Goal: Information Seeking & Learning: Learn about a topic

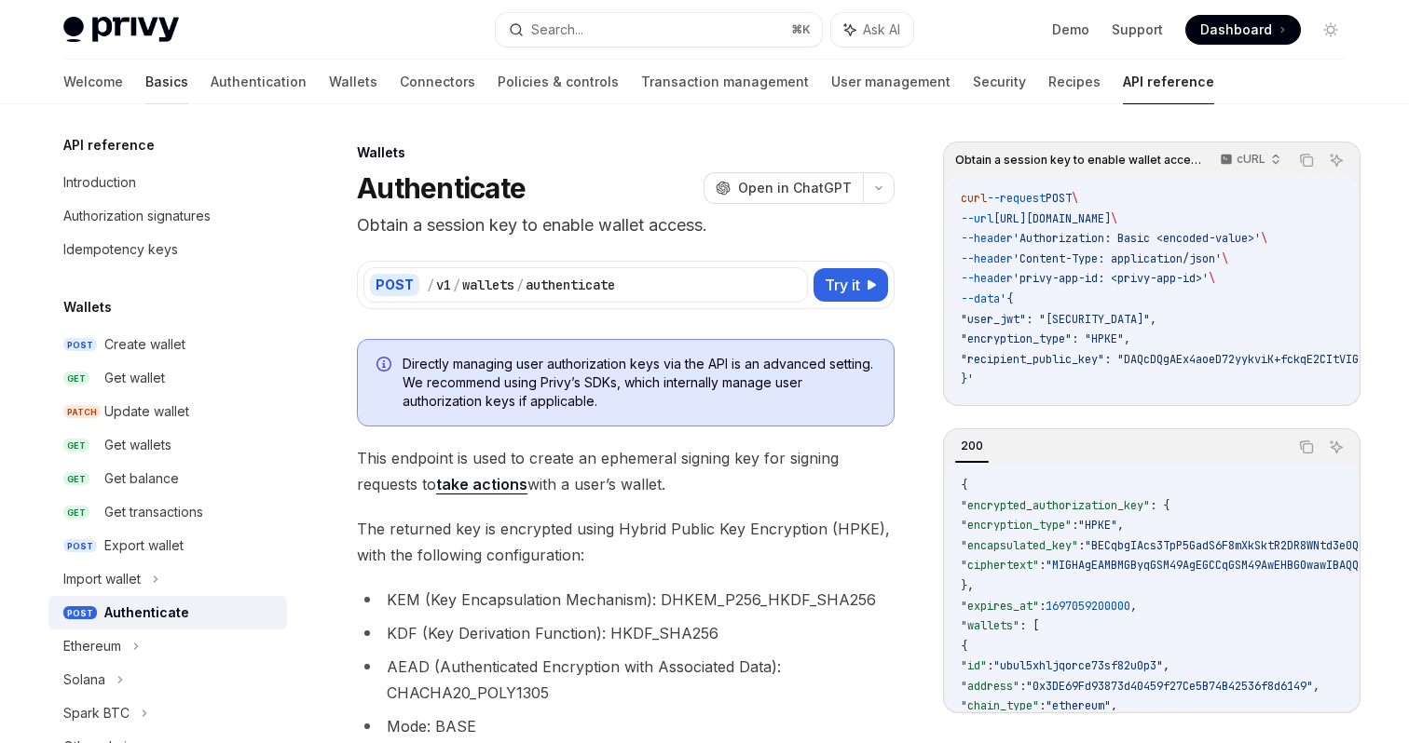
click at [145, 88] on link "Basics" at bounding box center [166, 82] width 43 height 45
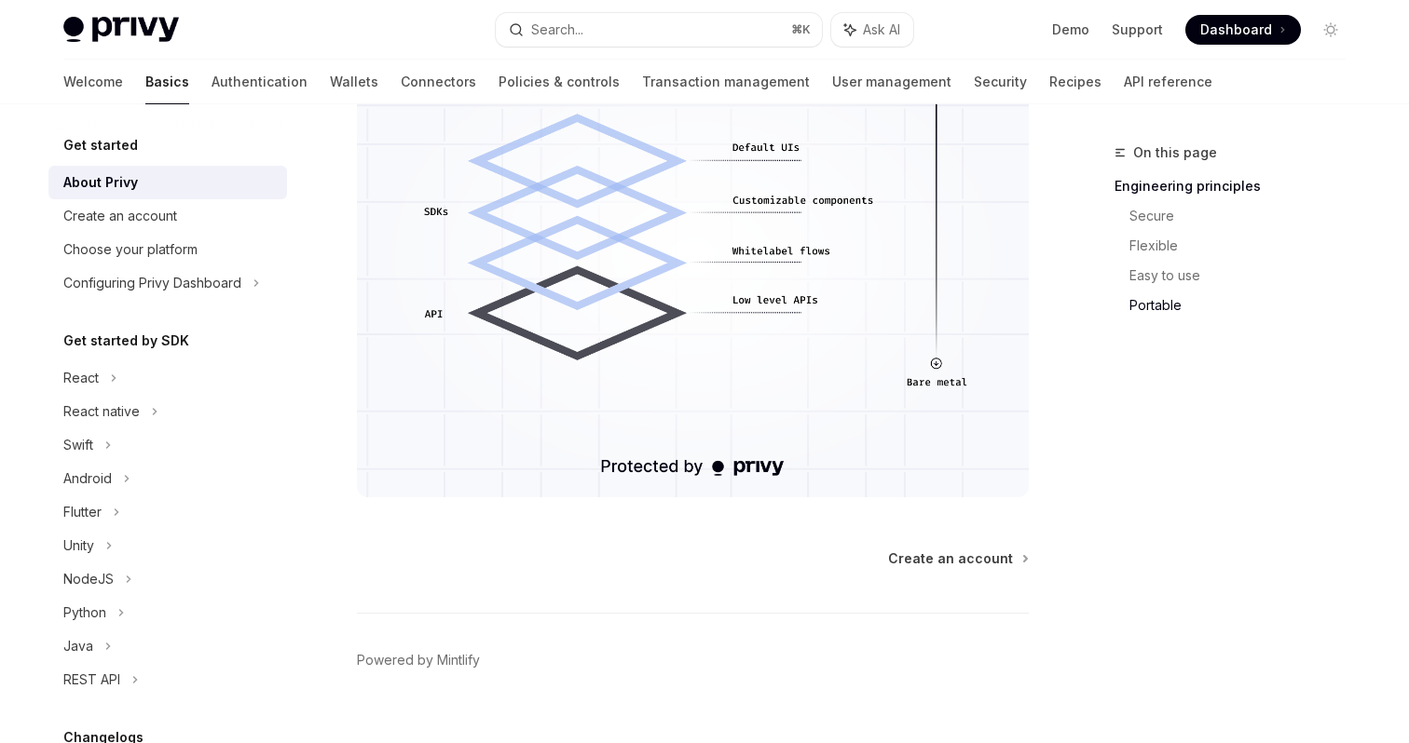
scroll to position [1694, 0]
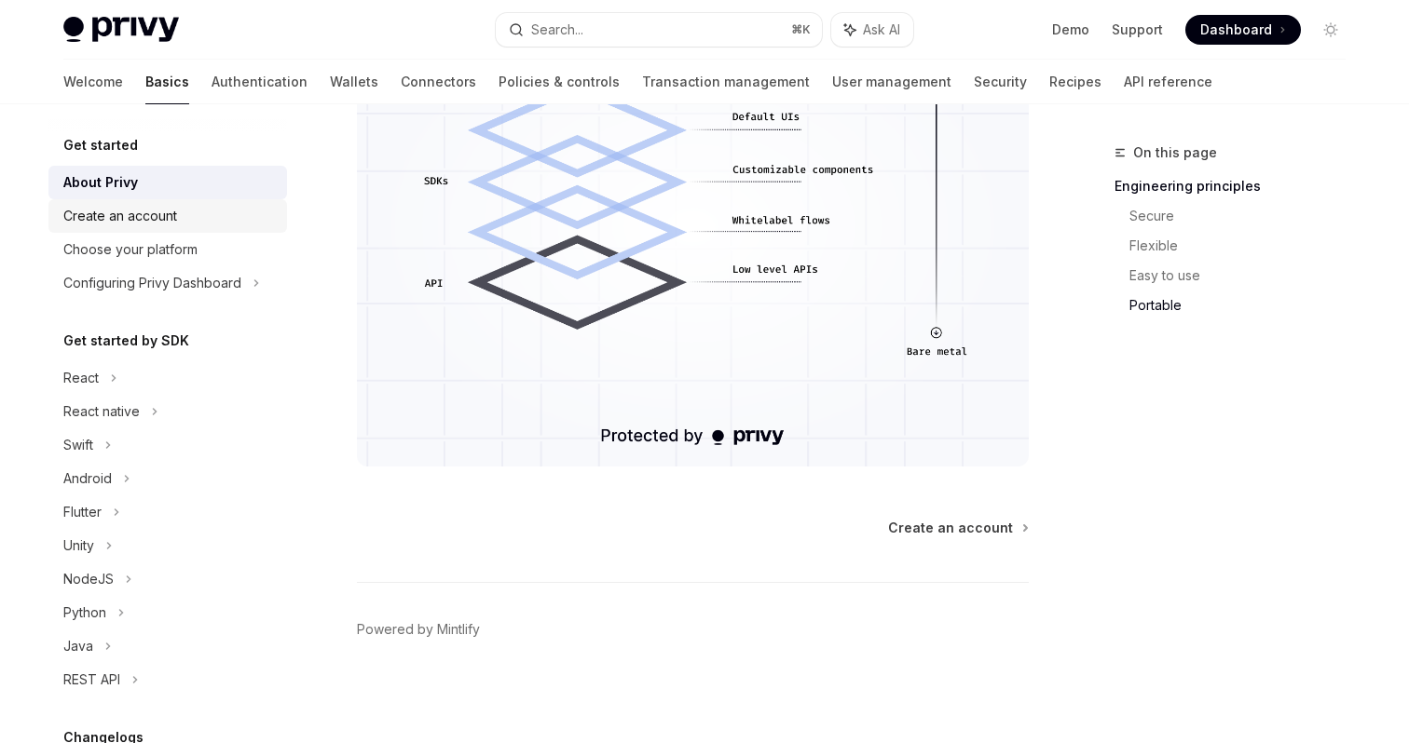
click at [155, 212] on div "Create an account" at bounding box center [120, 216] width 114 height 22
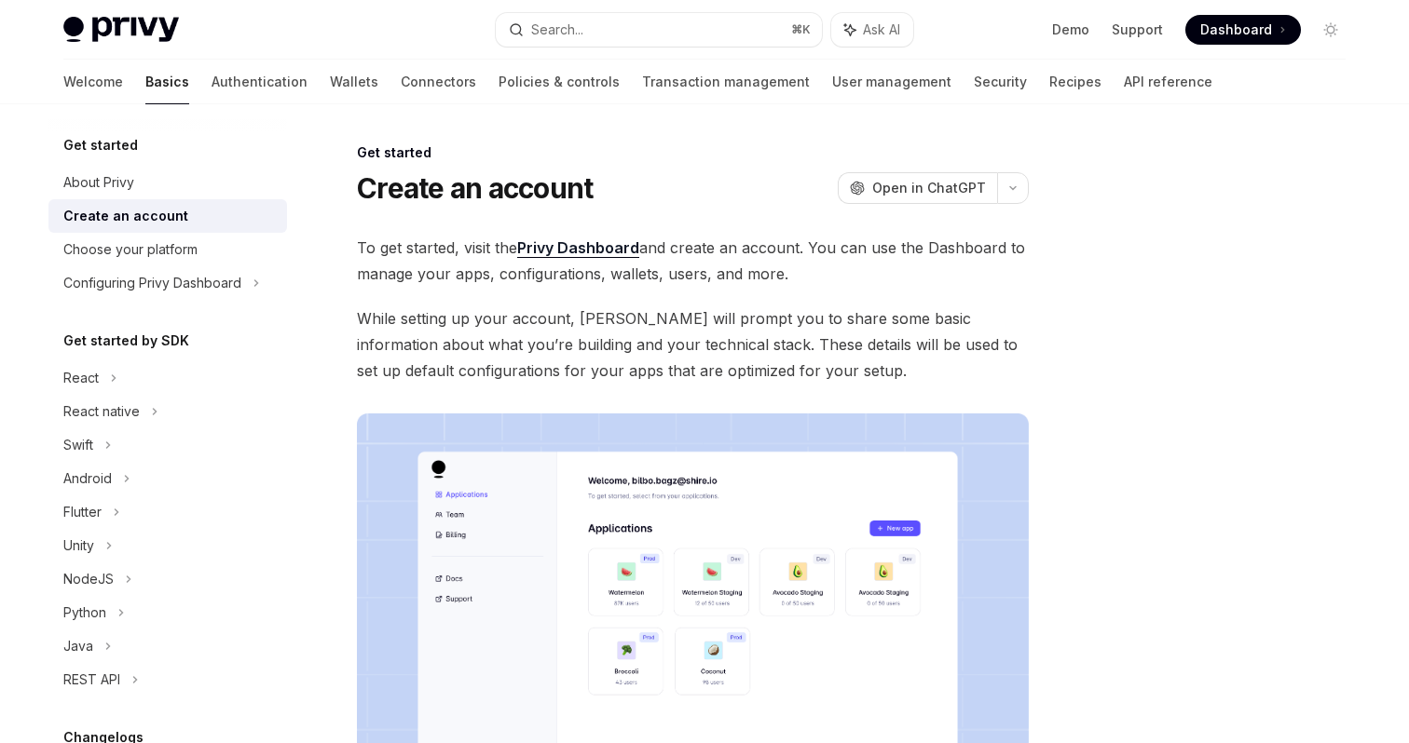
click at [595, 246] on link "Privy Dashboard" at bounding box center [578, 248] width 122 height 20
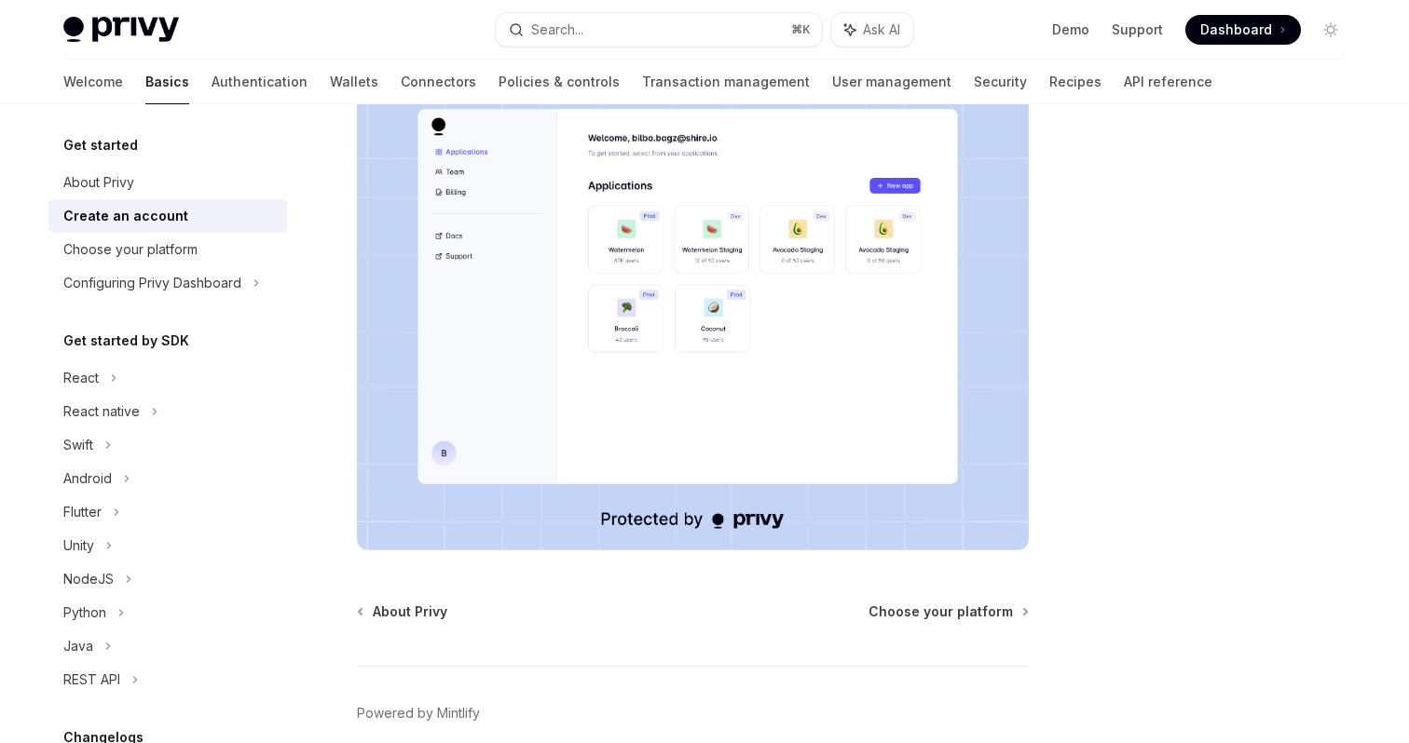
scroll to position [427, 0]
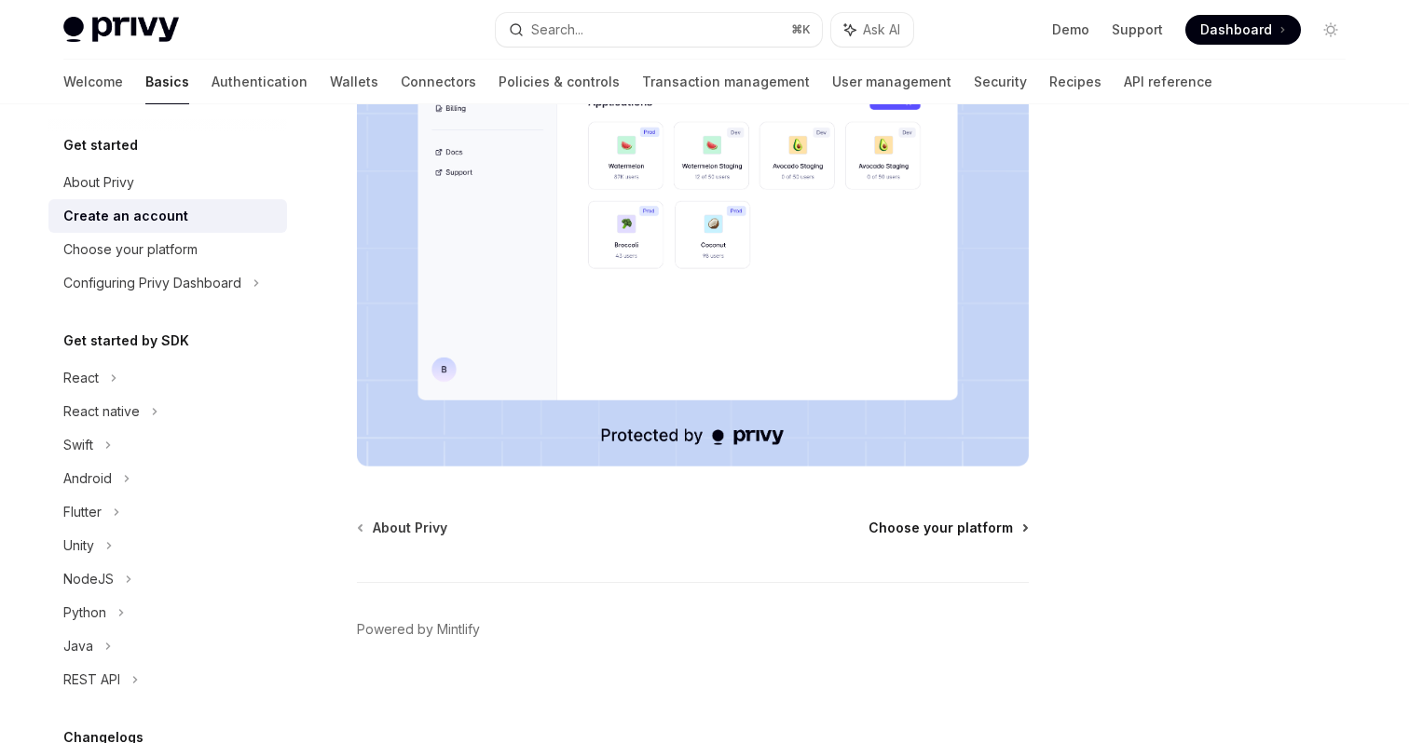
click at [936, 528] on span "Choose your platform" at bounding box center [940, 528] width 144 height 19
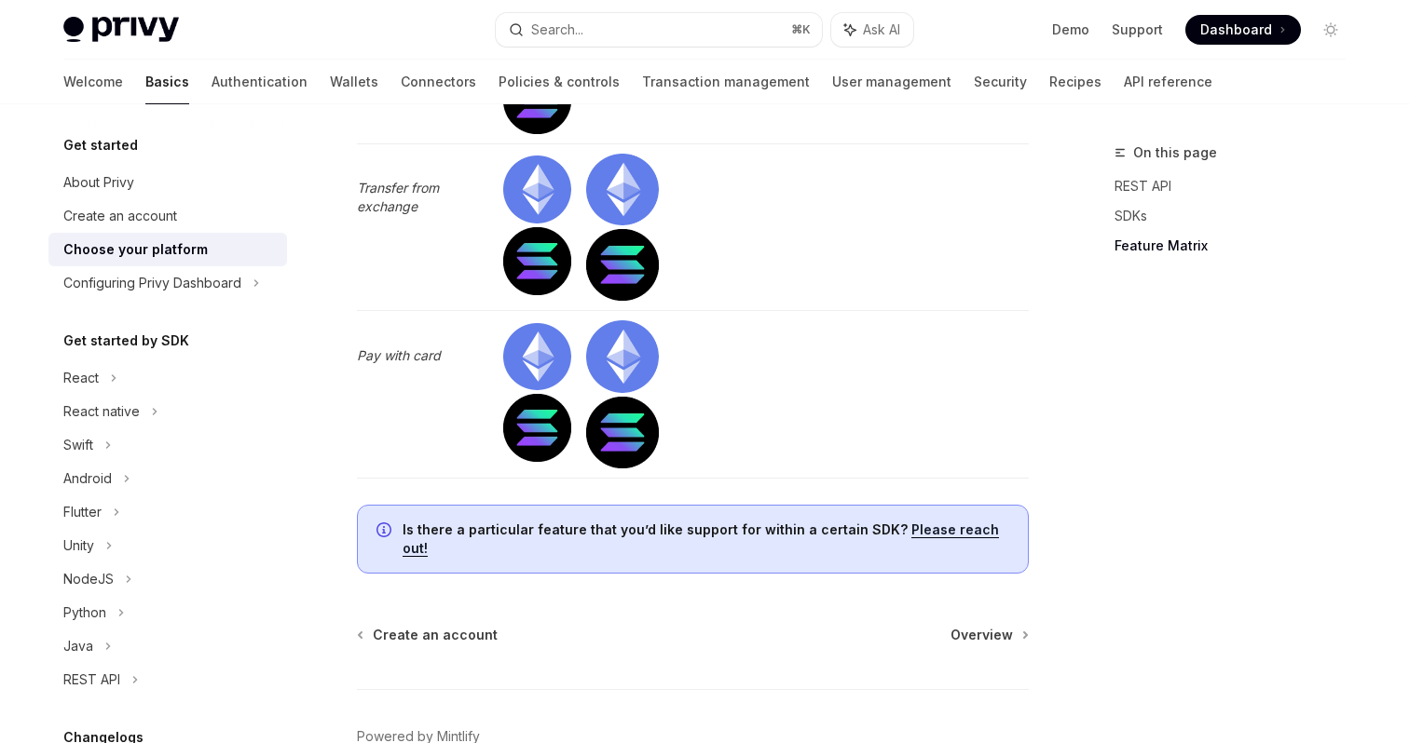
scroll to position [6081, 0]
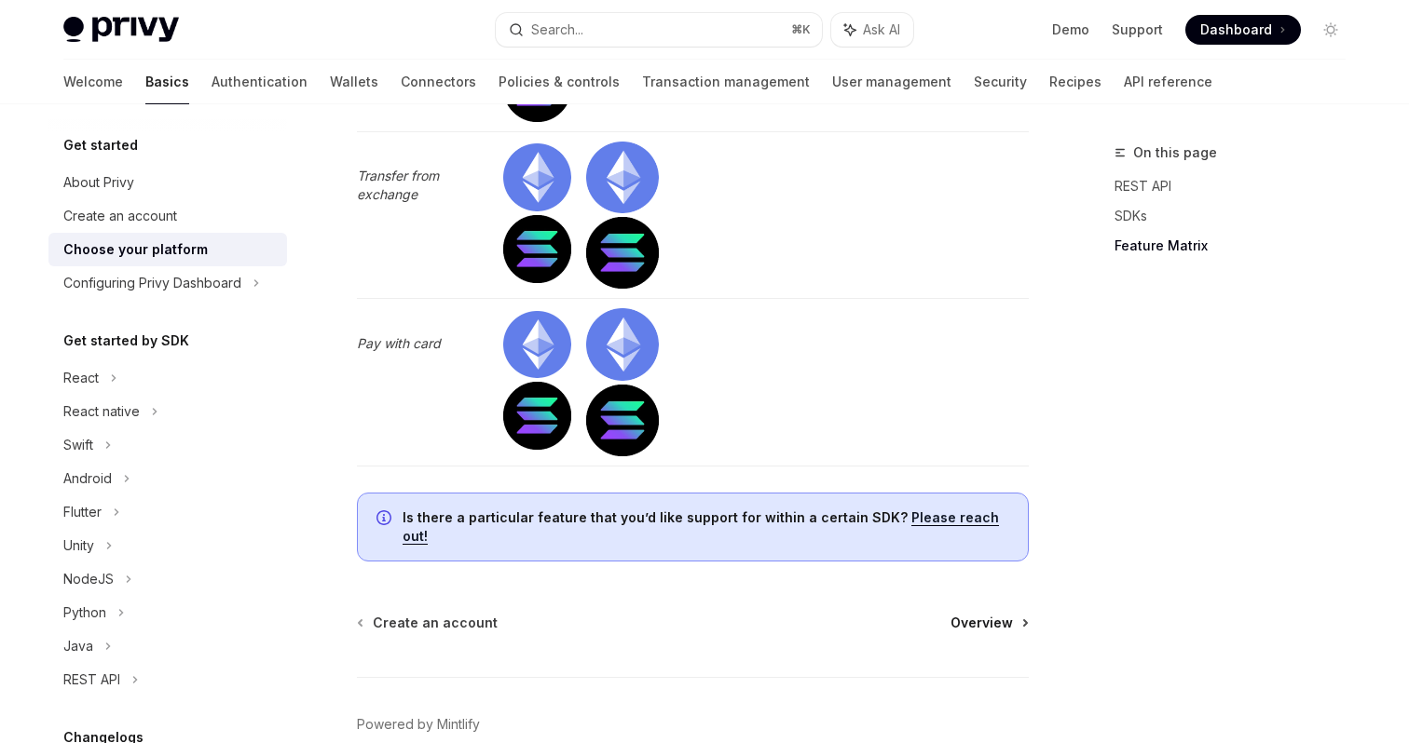
click at [1001, 633] on span "Overview" at bounding box center [981, 623] width 62 height 19
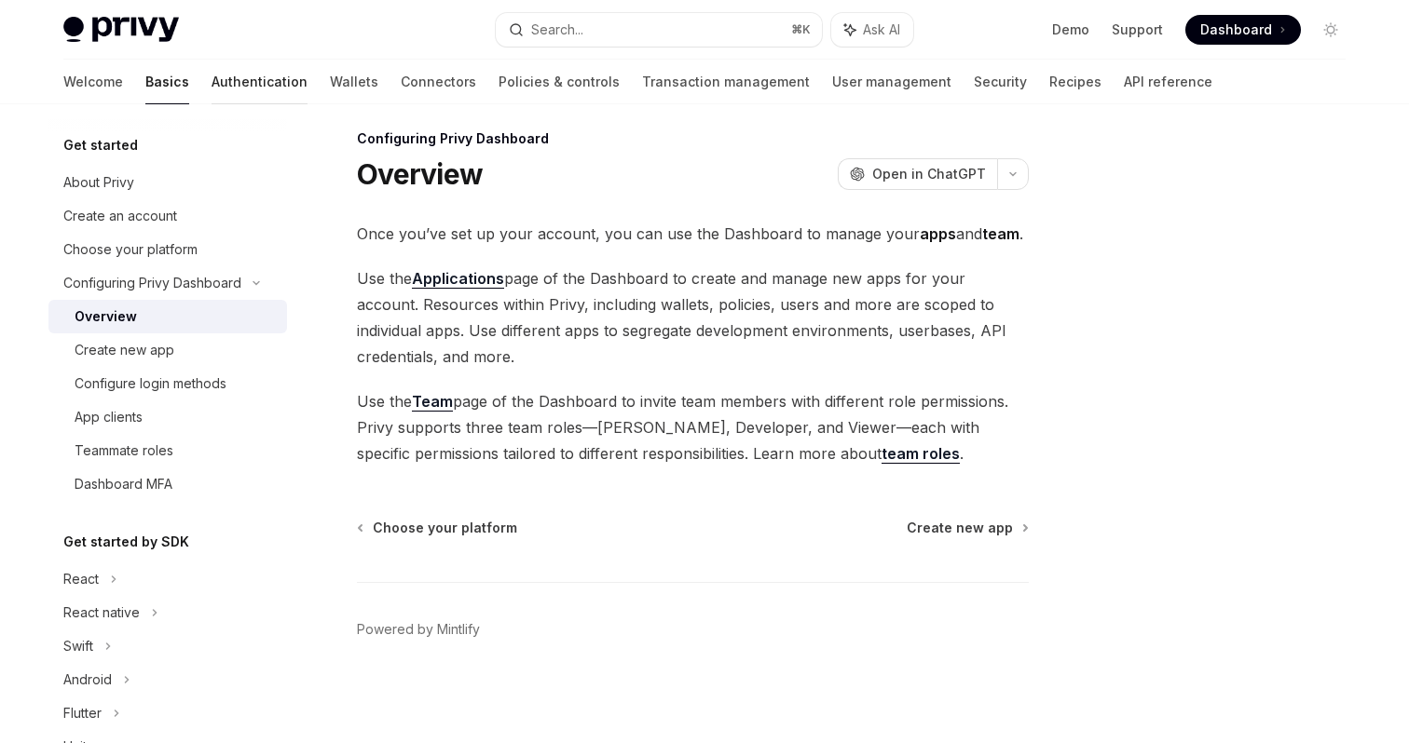
click at [211, 85] on link "Authentication" at bounding box center [259, 82] width 96 height 45
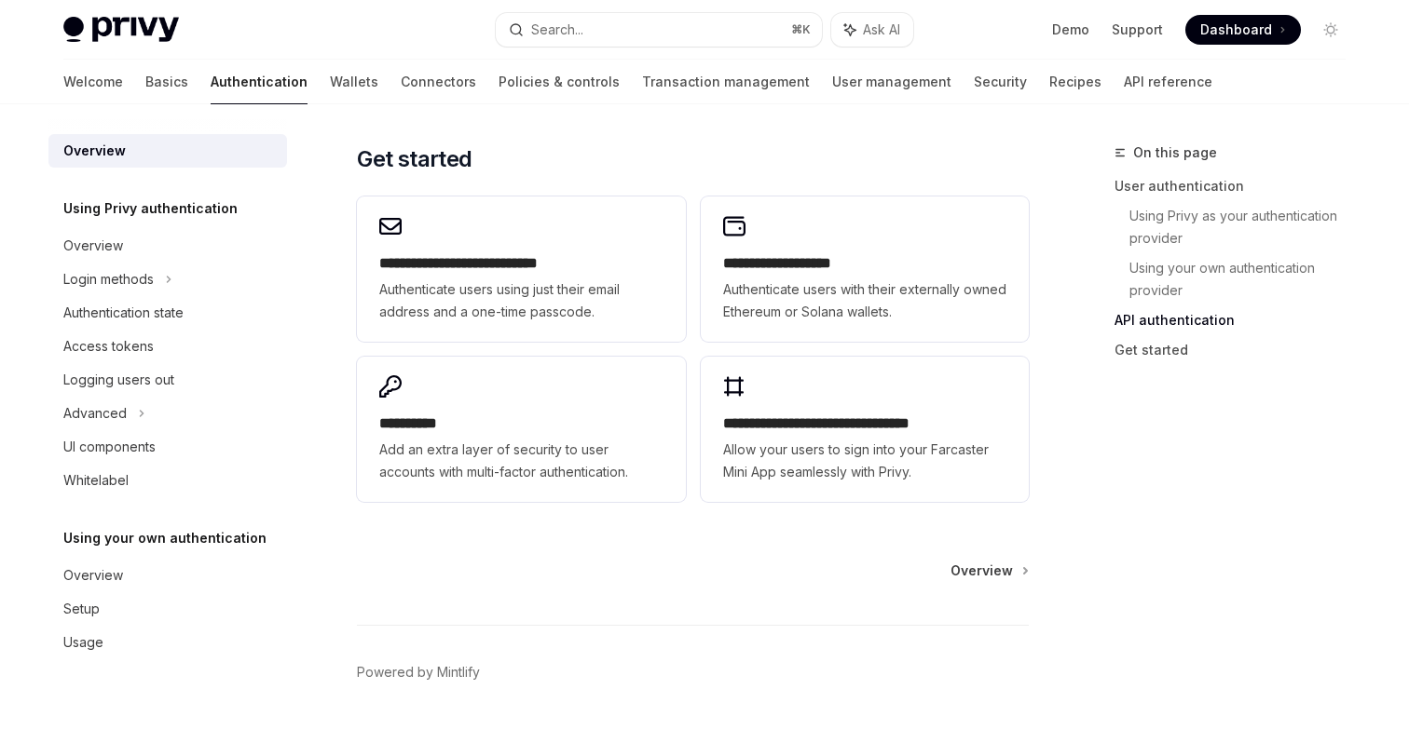
scroll to position [1557, 0]
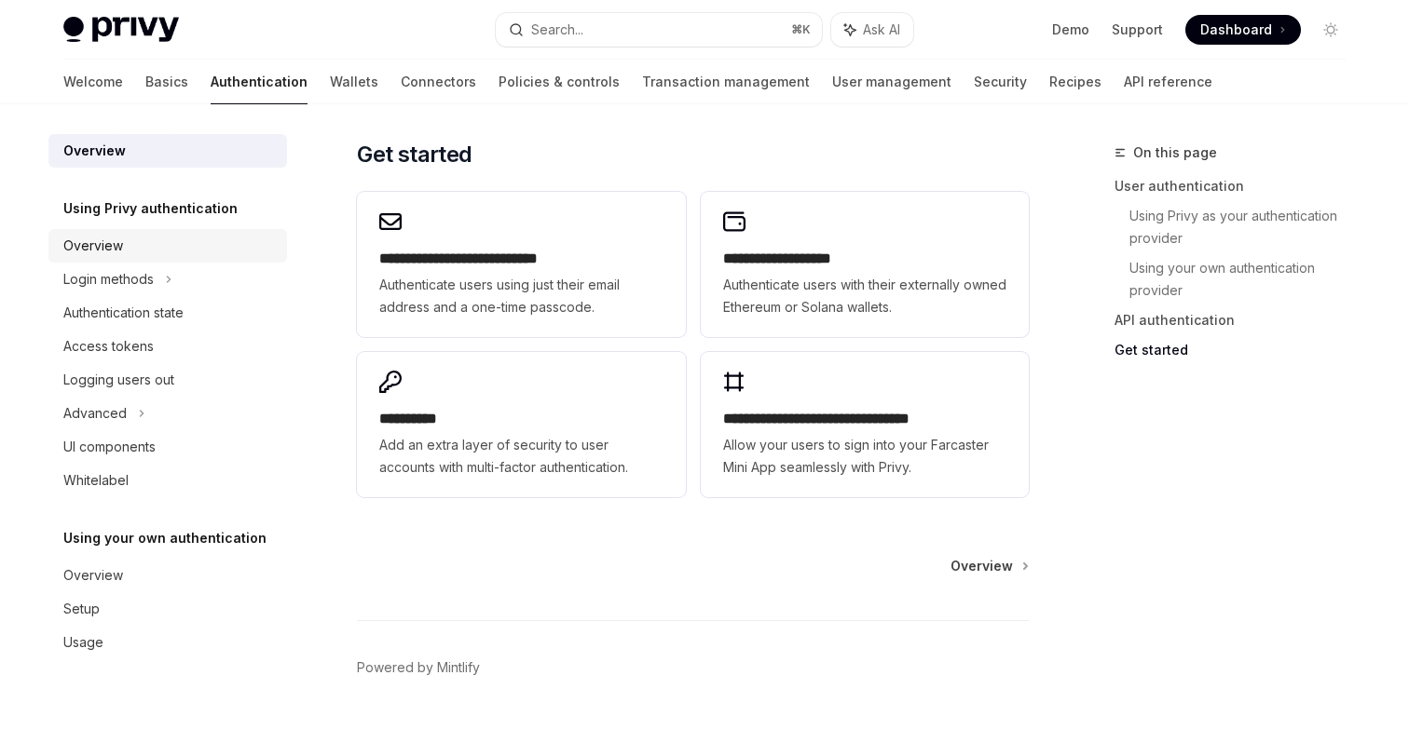
click at [110, 241] on div "Overview" at bounding box center [93, 246] width 60 height 22
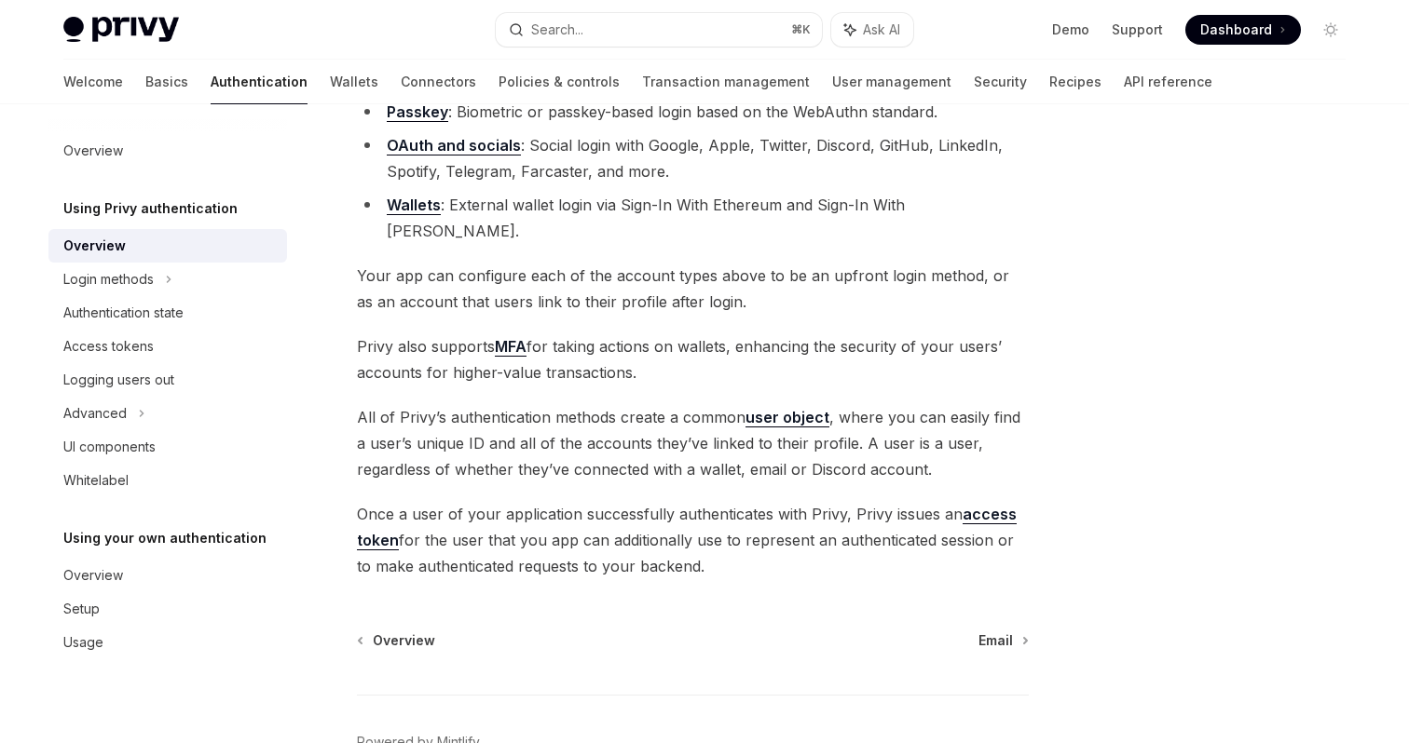
scroll to position [277, 0]
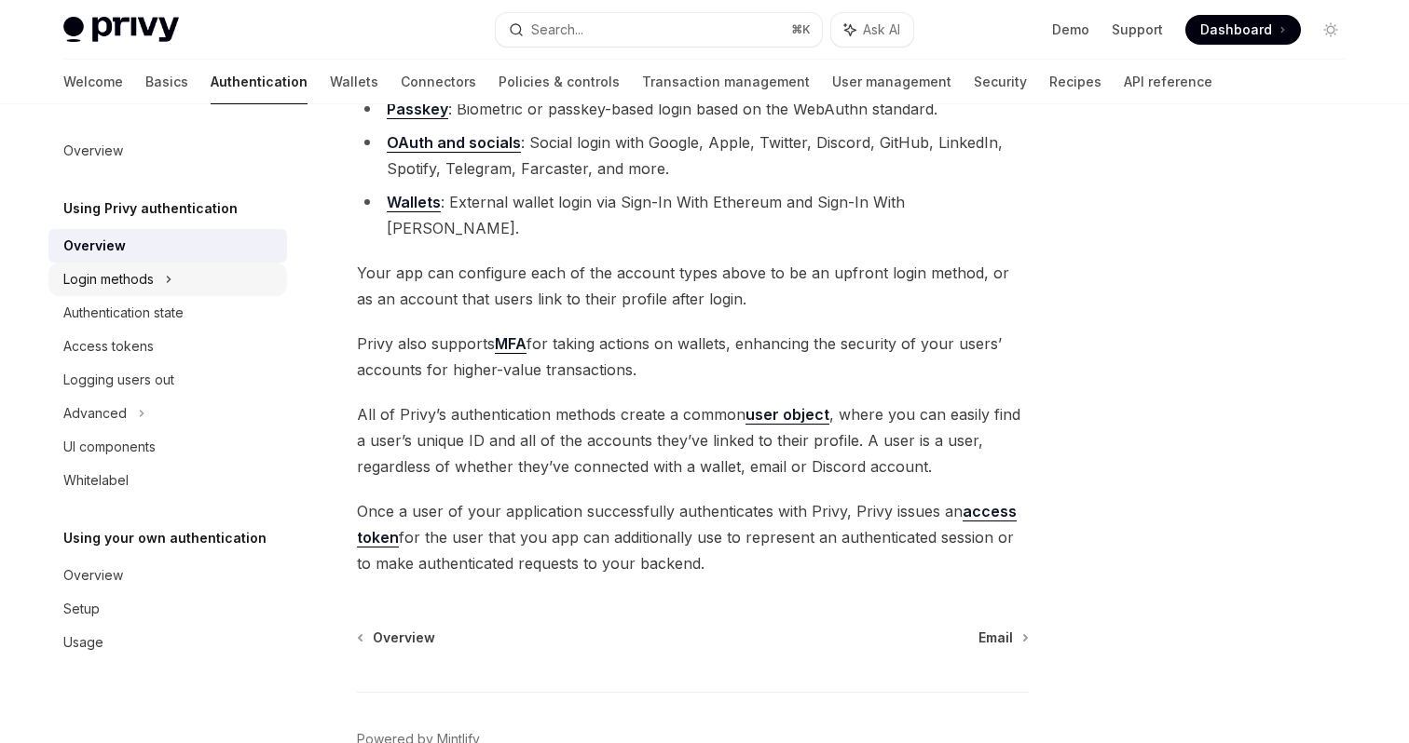
click at [142, 283] on div "Login methods" at bounding box center [108, 279] width 90 height 22
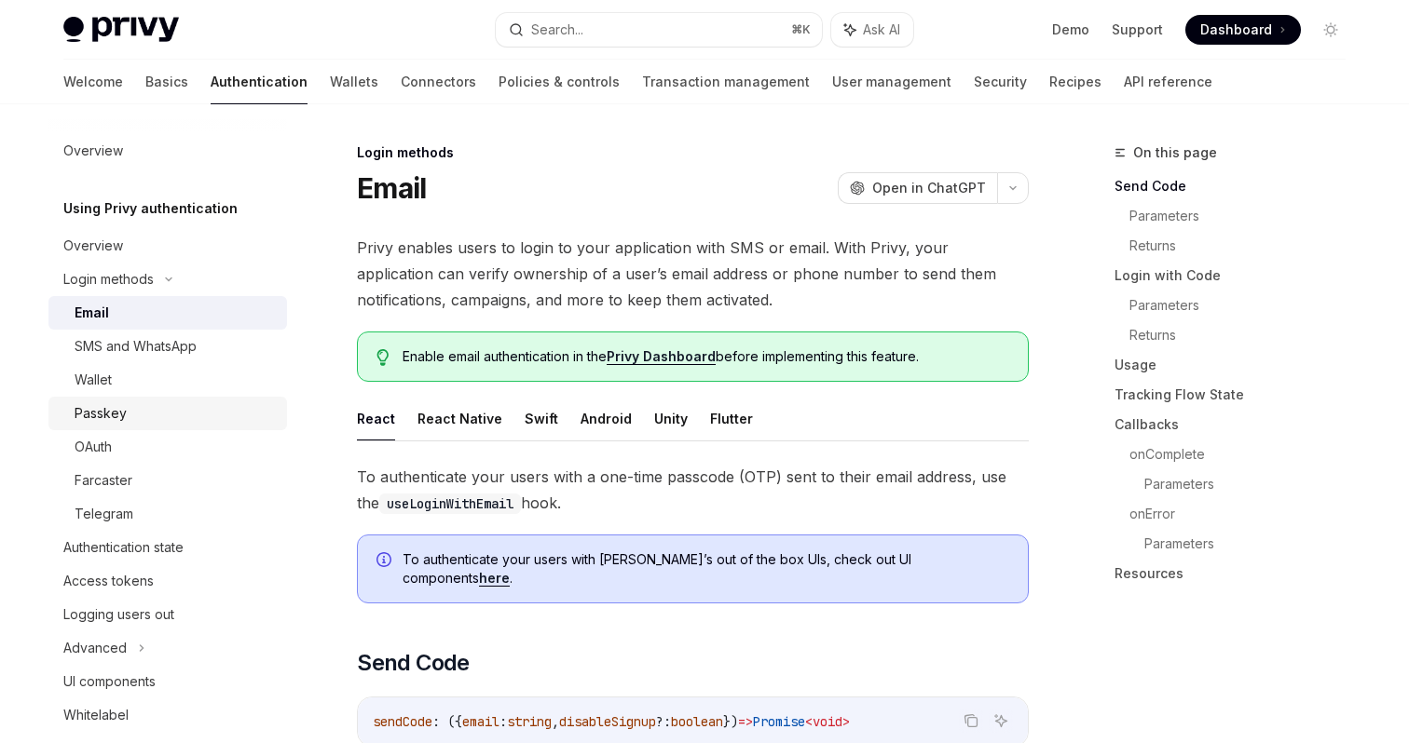
click at [156, 408] on div "Passkey" at bounding box center [175, 413] width 201 height 22
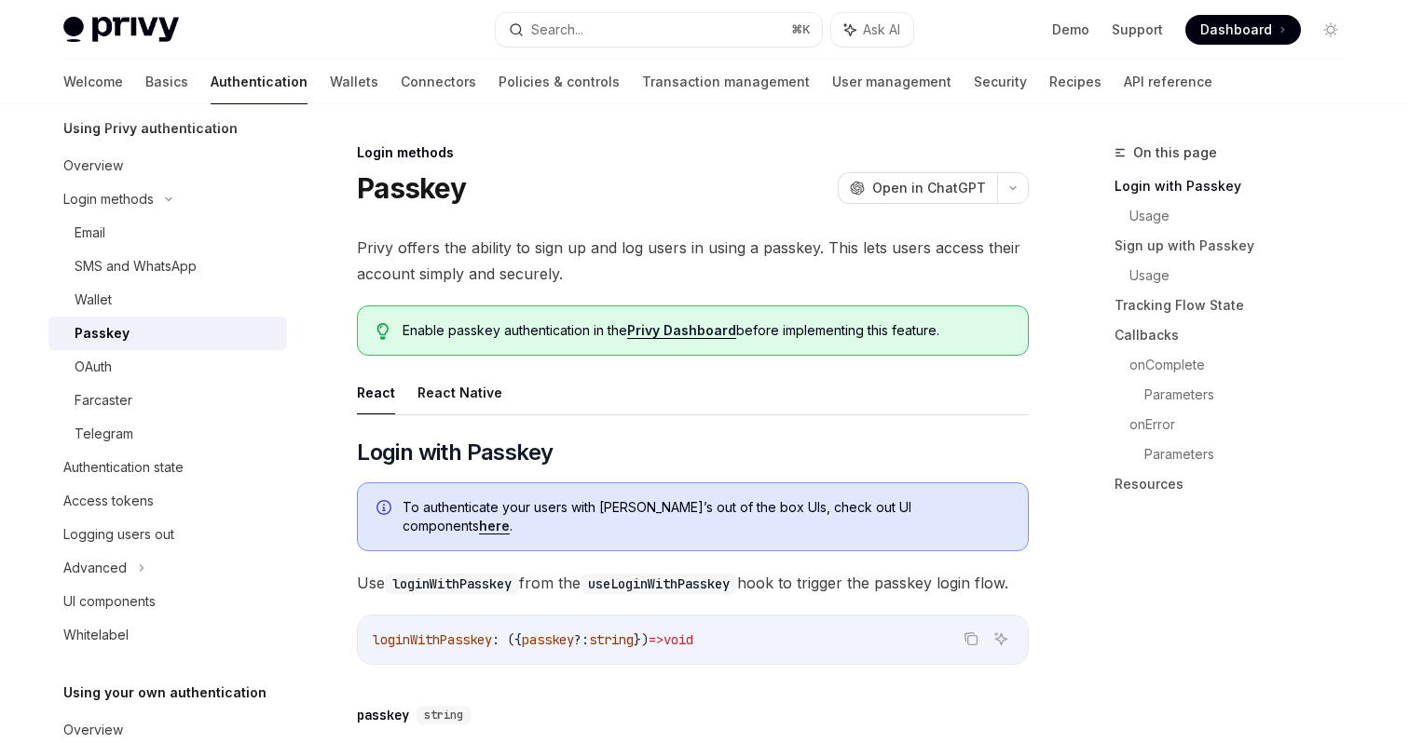
scroll to position [89, 0]
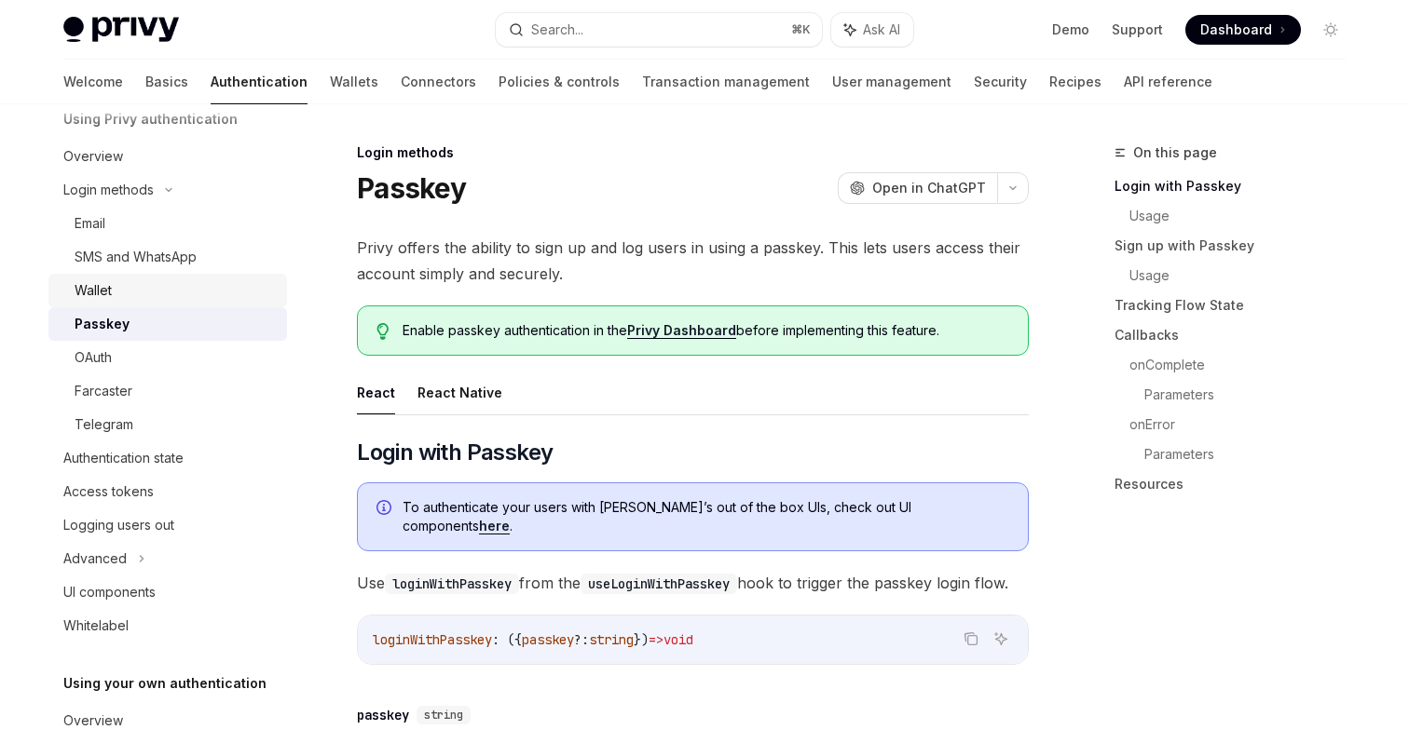
click at [156, 292] on div "Wallet" at bounding box center [175, 290] width 201 height 22
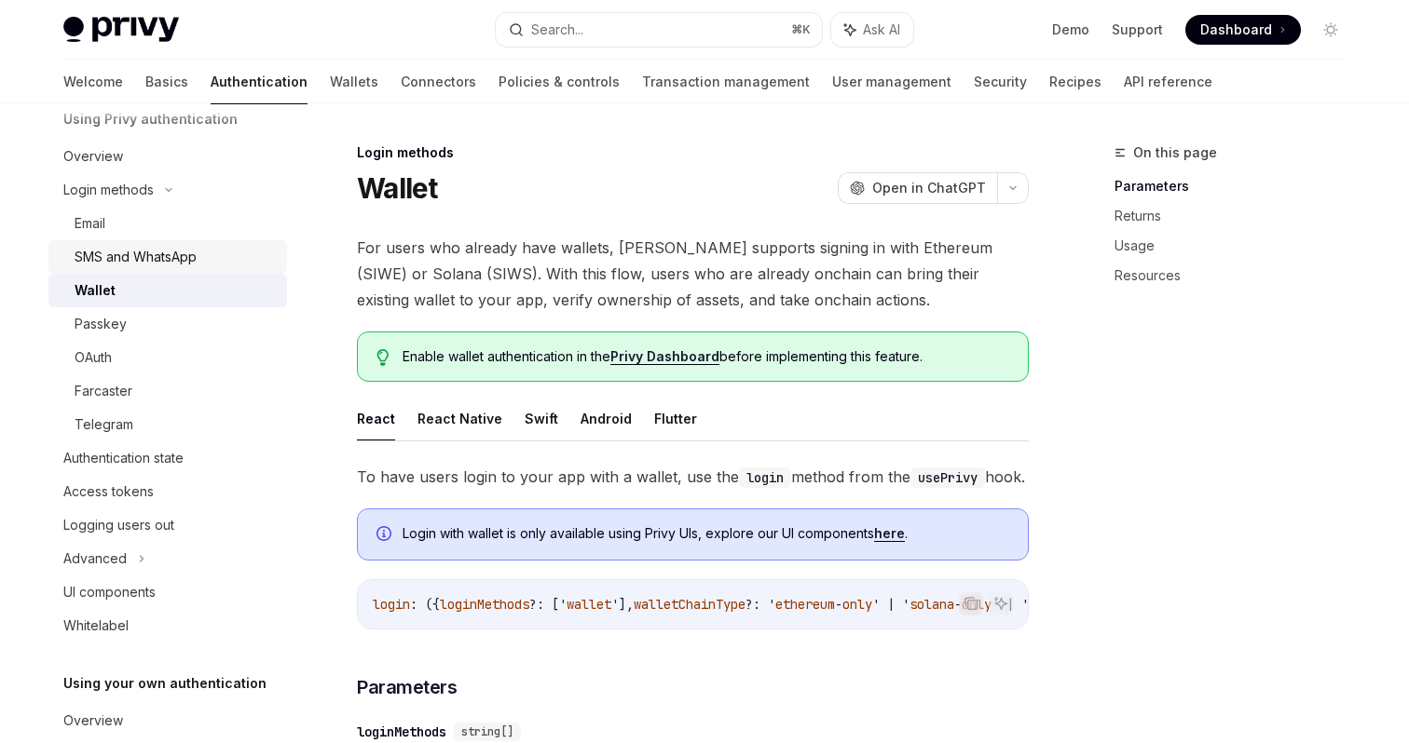
click at [167, 253] on div "SMS and WhatsApp" at bounding box center [136, 257] width 122 height 22
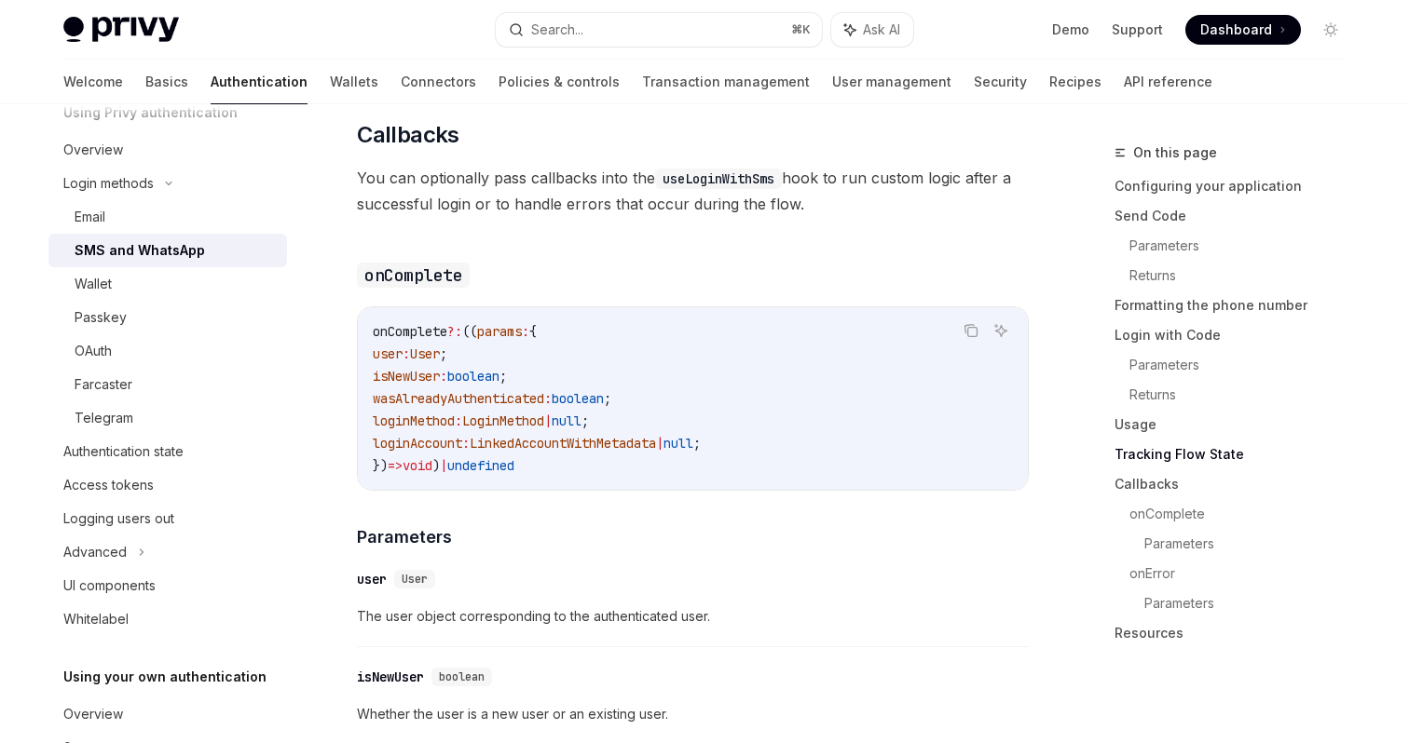
scroll to position [3578, 0]
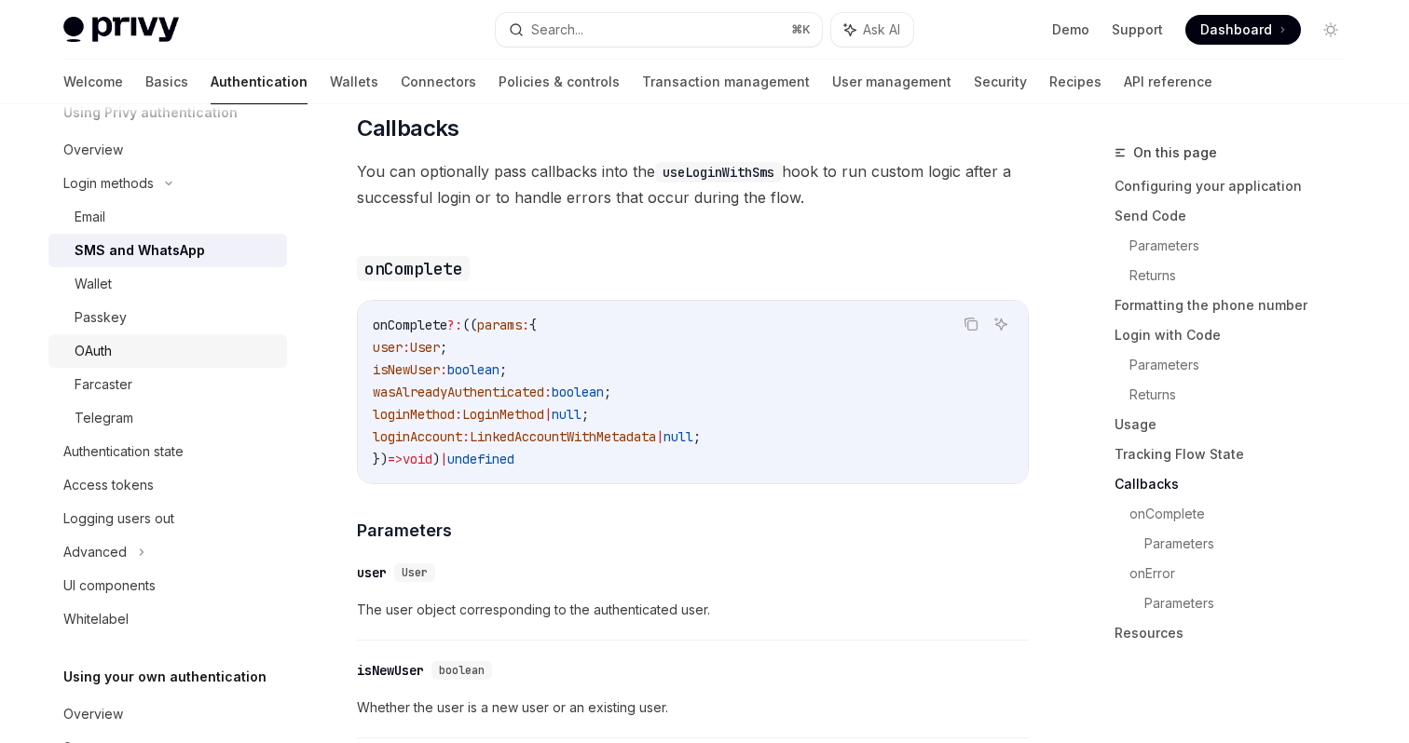
click at [151, 345] on div "OAuth" at bounding box center [175, 351] width 201 height 22
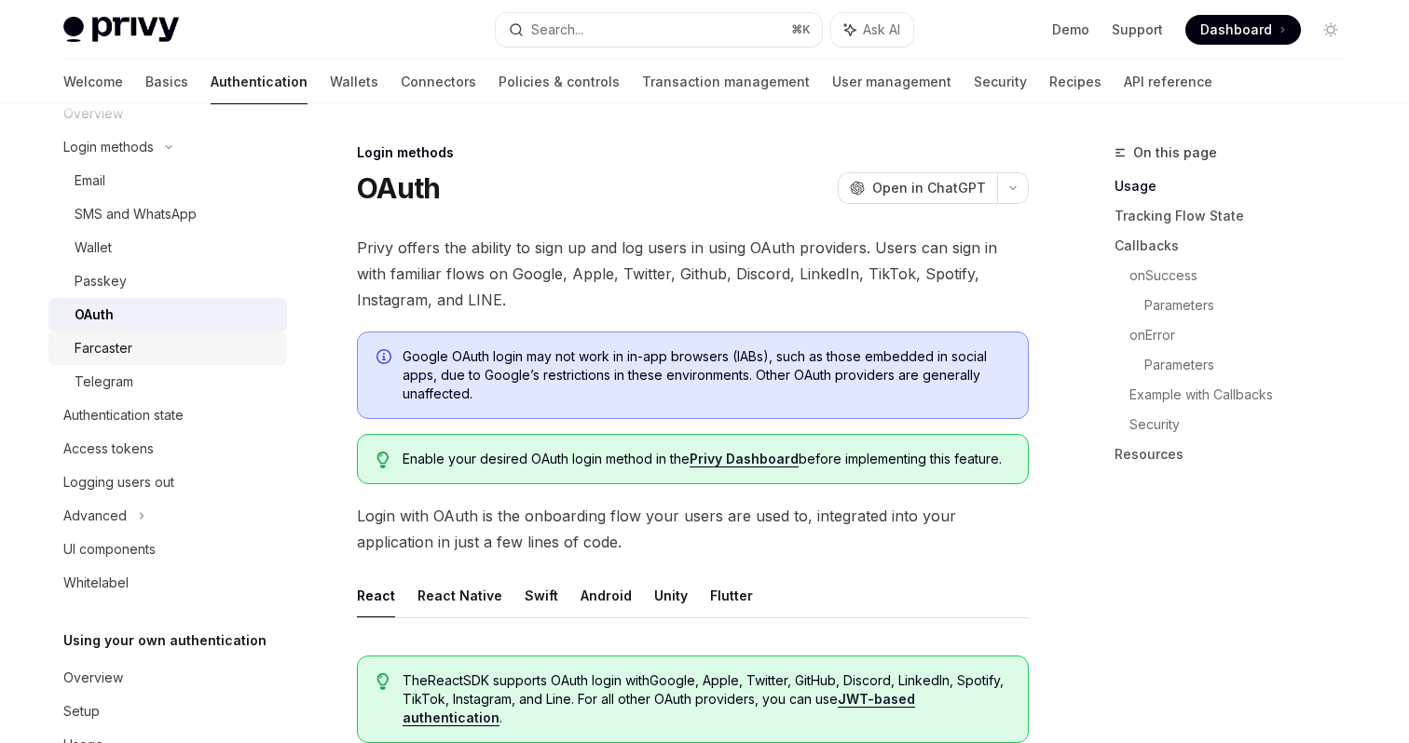
scroll to position [133, 0]
click at [174, 415] on div "Authentication state" at bounding box center [123, 414] width 120 height 22
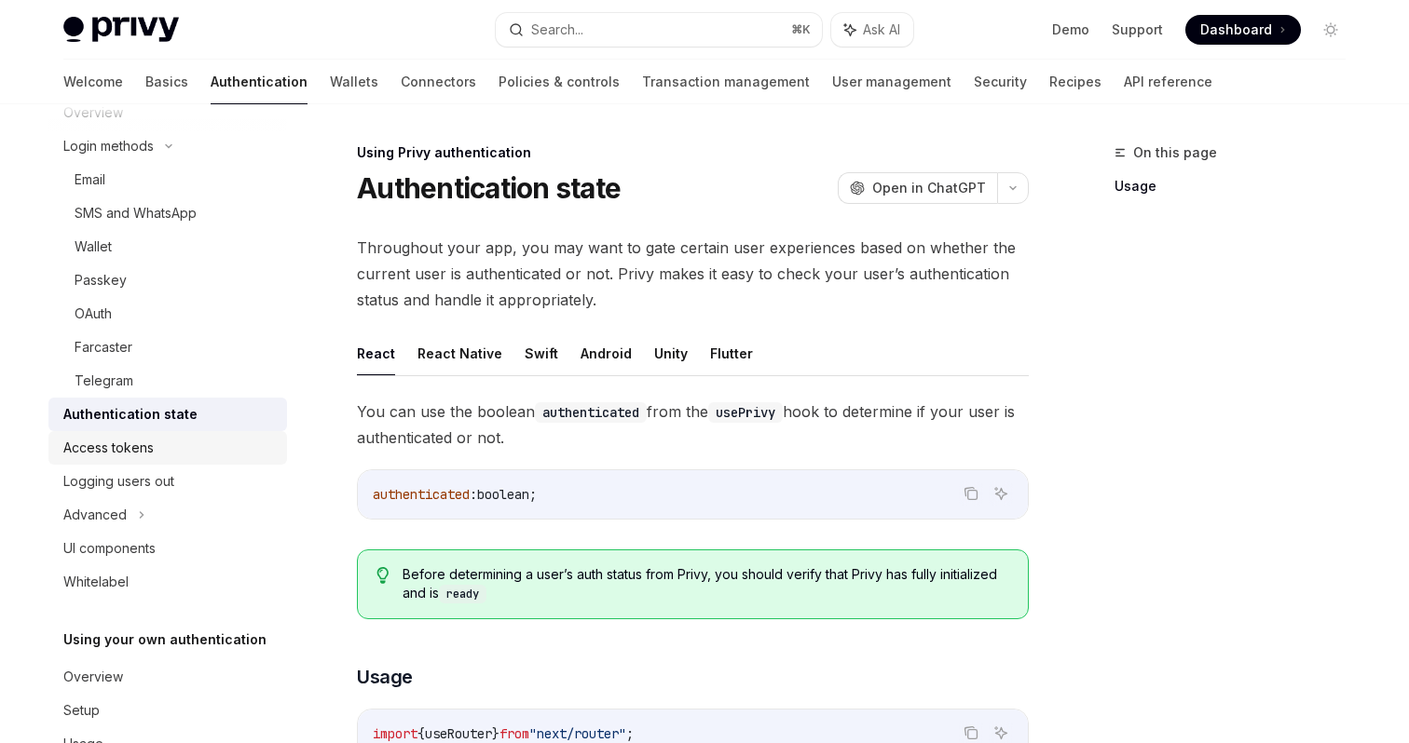
click at [173, 450] on div "Access tokens" at bounding box center [169, 448] width 212 height 22
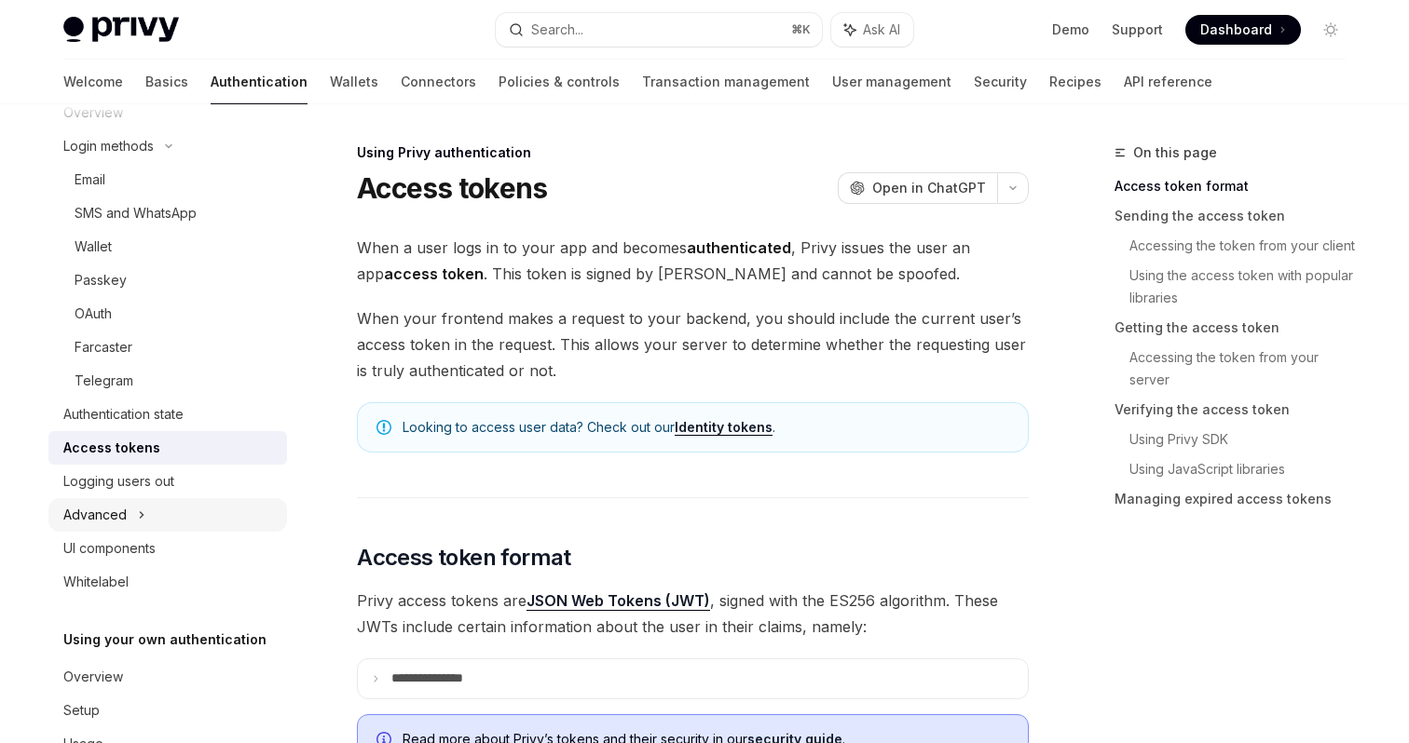
click at [119, 514] on div "Advanced" at bounding box center [94, 515] width 63 height 22
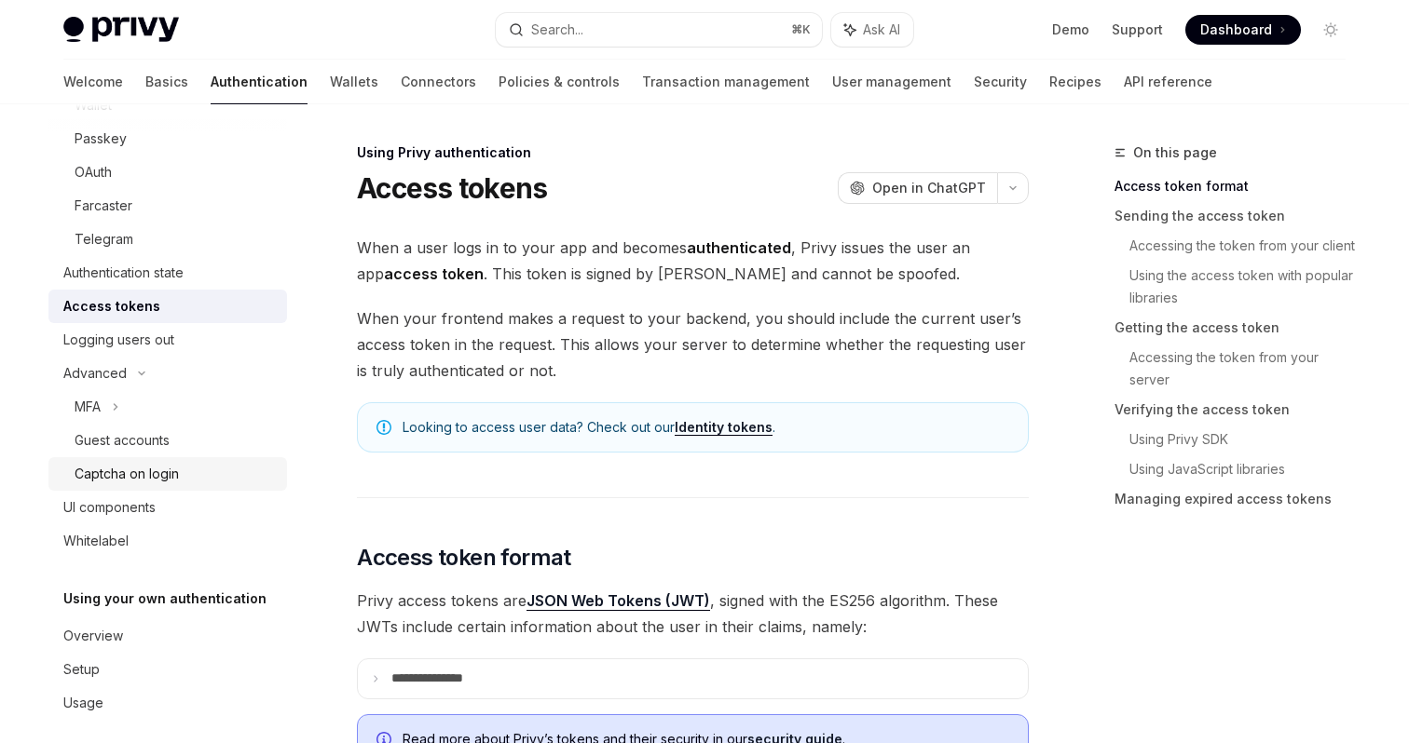
scroll to position [289, 0]
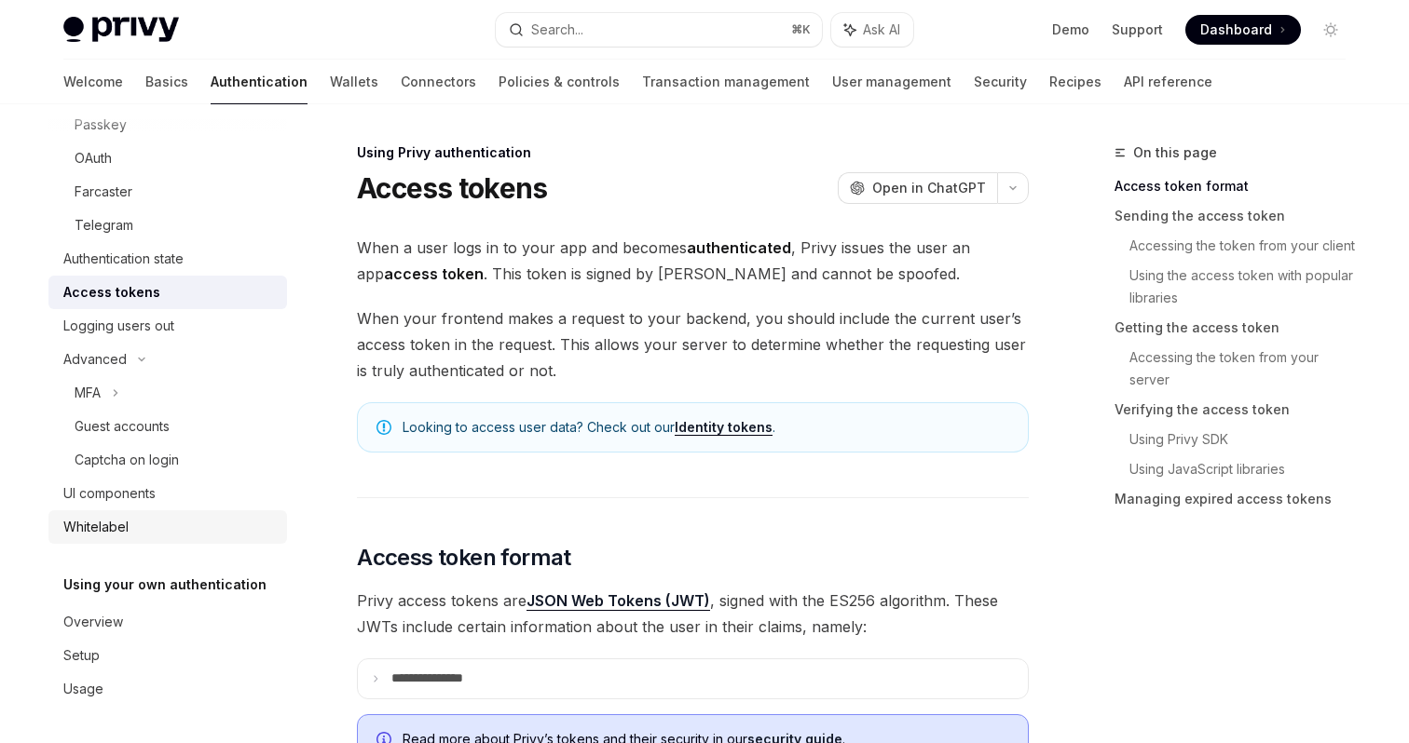
click at [119, 535] on div "Whitelabel" at bounding box center [95, 527] width 65 height 22
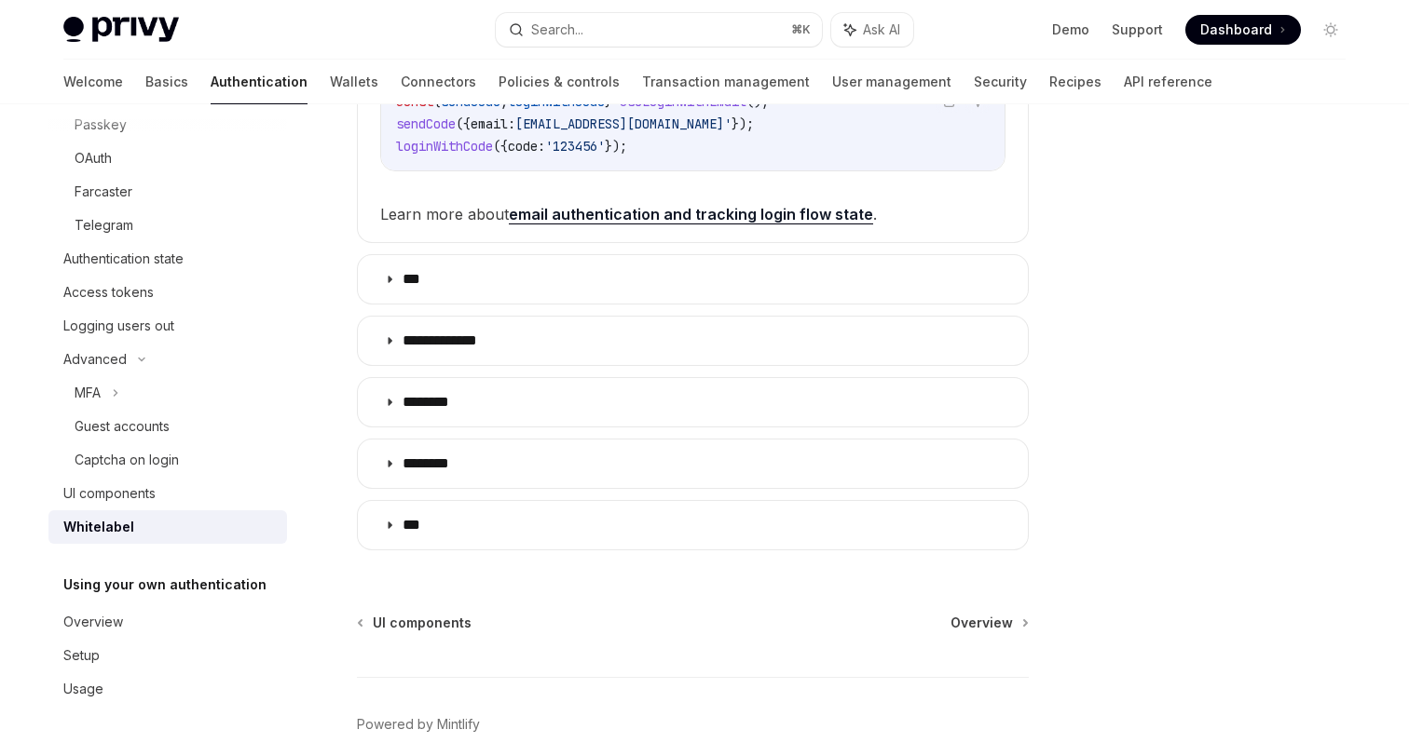
scroll to position [633, 0]
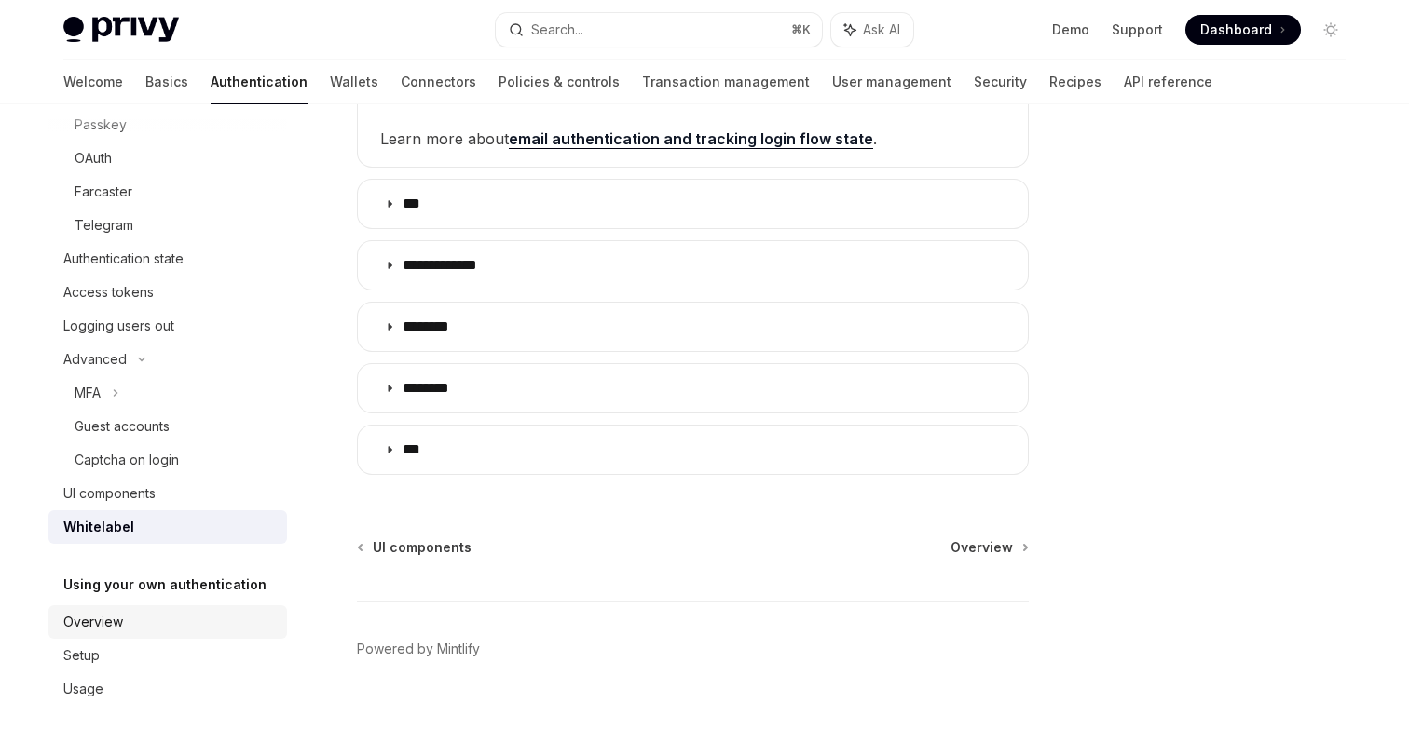
click at [117, 631] on div "Overview" at bounding box center [93, 622] width 60 height 22
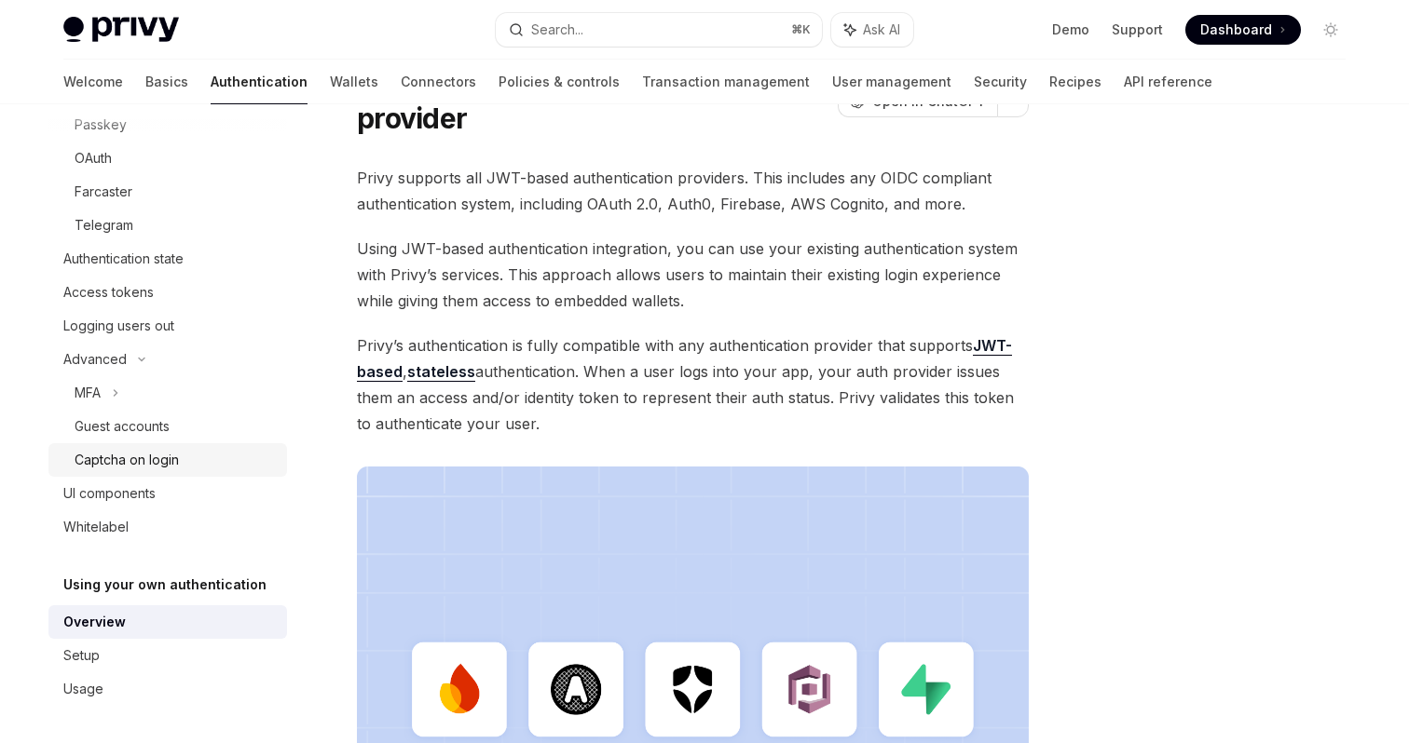
scroll to position [583, 0]
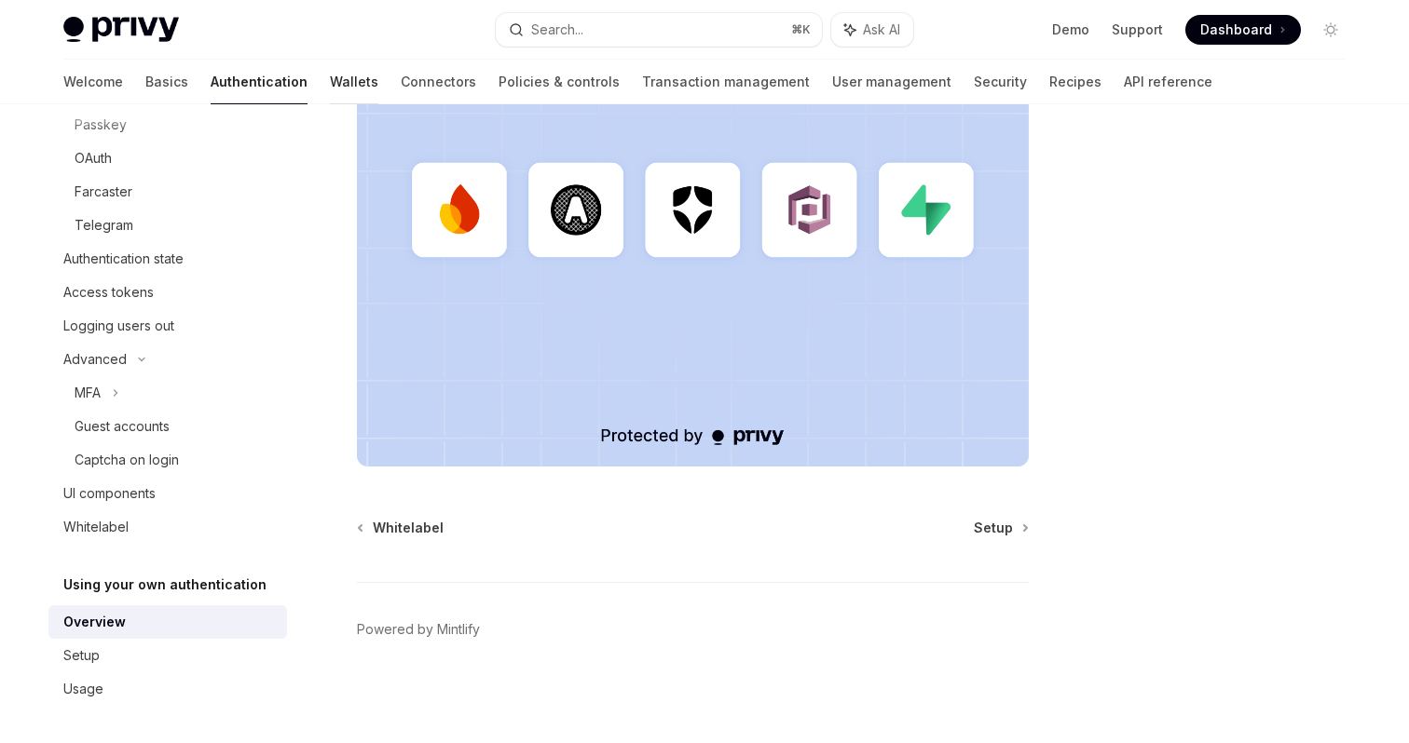
click at [330, 74] on link "Wallets" at bounding box center [354, 82] width 48 height 45
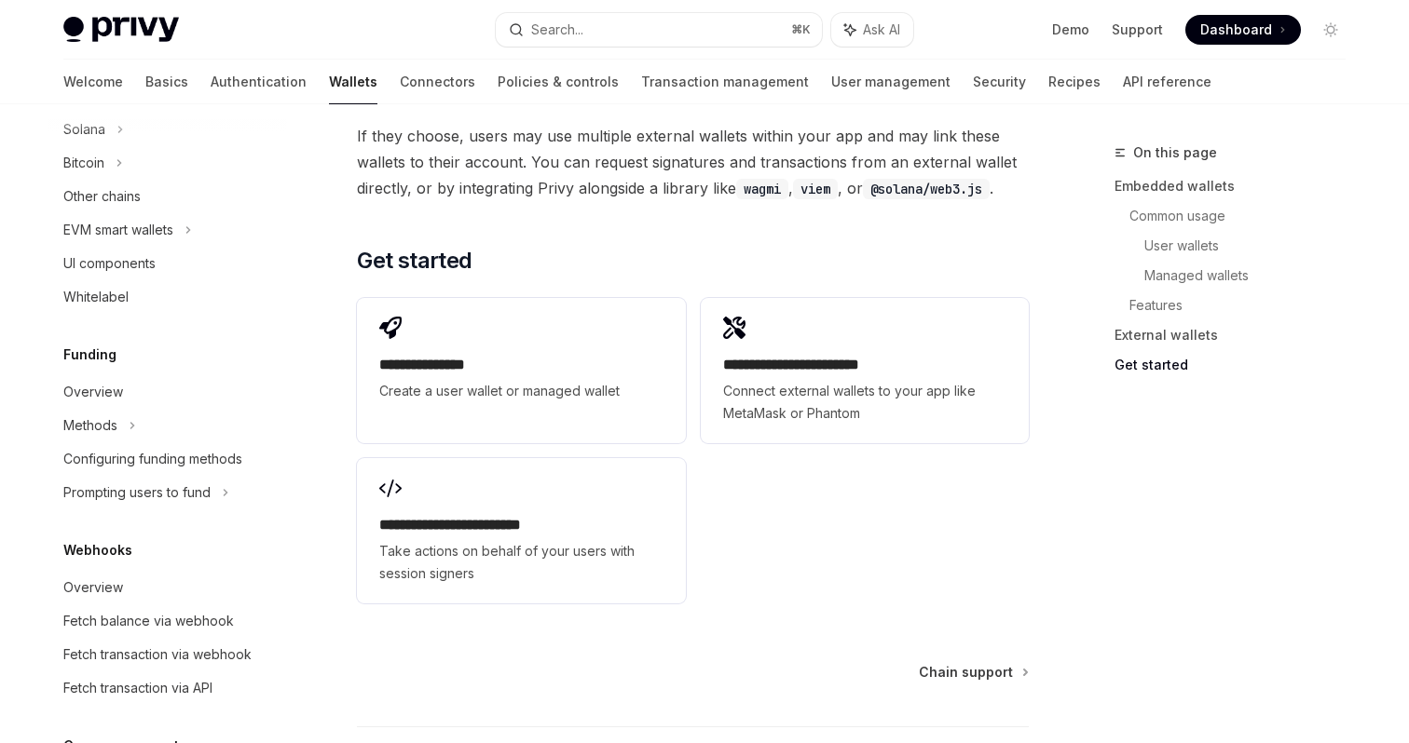
scroll to position [537, 0]
click at [88, 375] on link "Overview" at bounding box center [167, 390] width 238 height 34
type textarea "*"
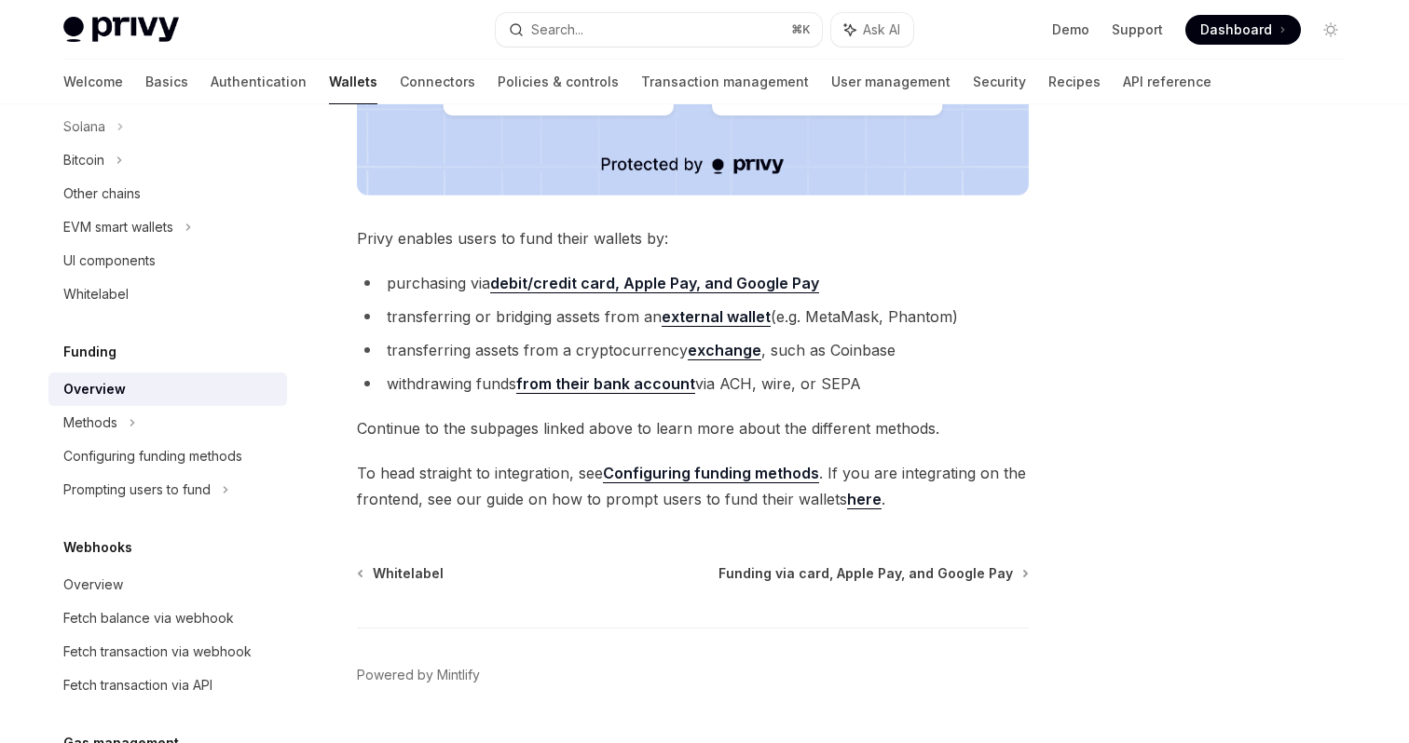
scroll to position [717, 0]
